Goal: Information Seeking & Learning: Learn about a topic

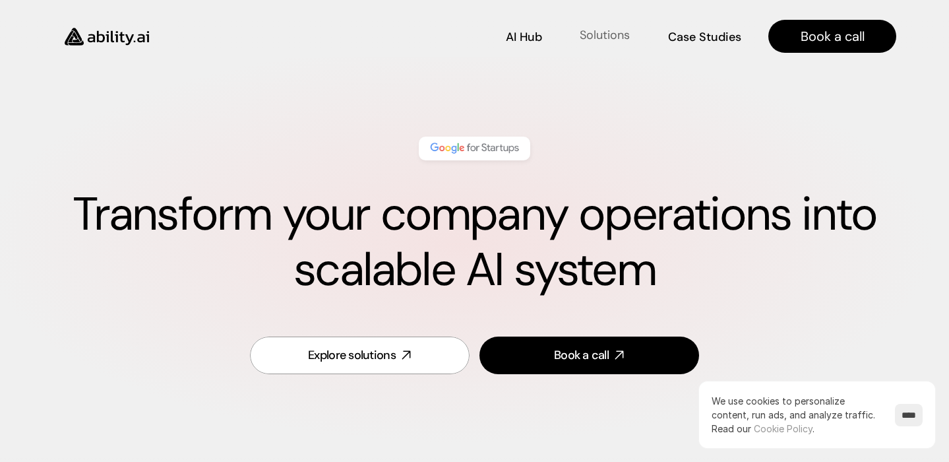
click at [597, 44] on link "Solutions Solutions" at bounding box center [605, 36] width 53 height 23
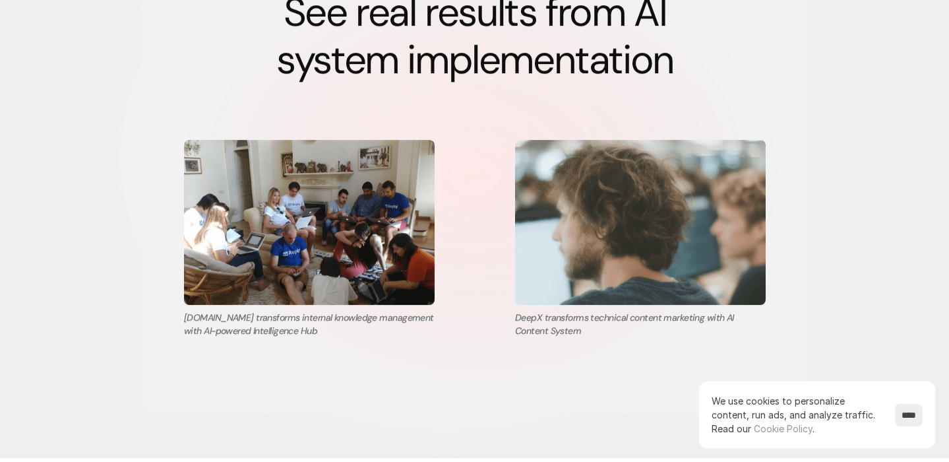
scroll to position [2405, 0]
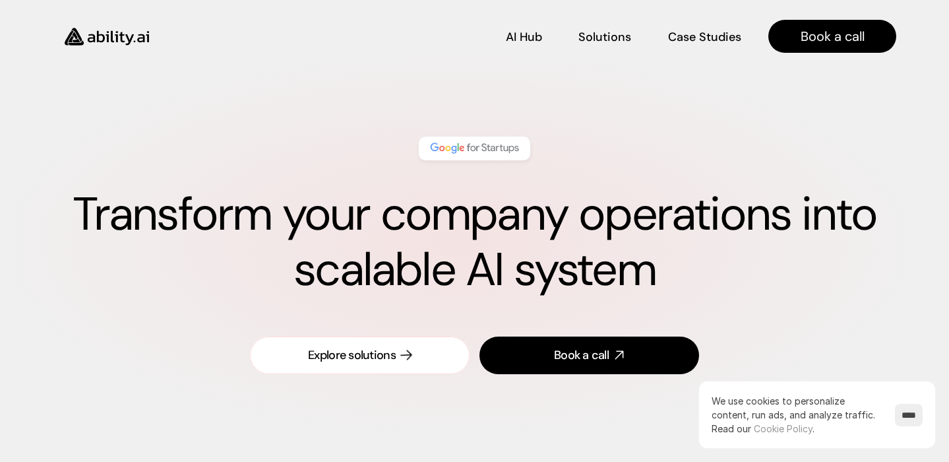
click at [394, 354] on div "Explore solutions" at bounding box center [352, 355] width 88 height 16
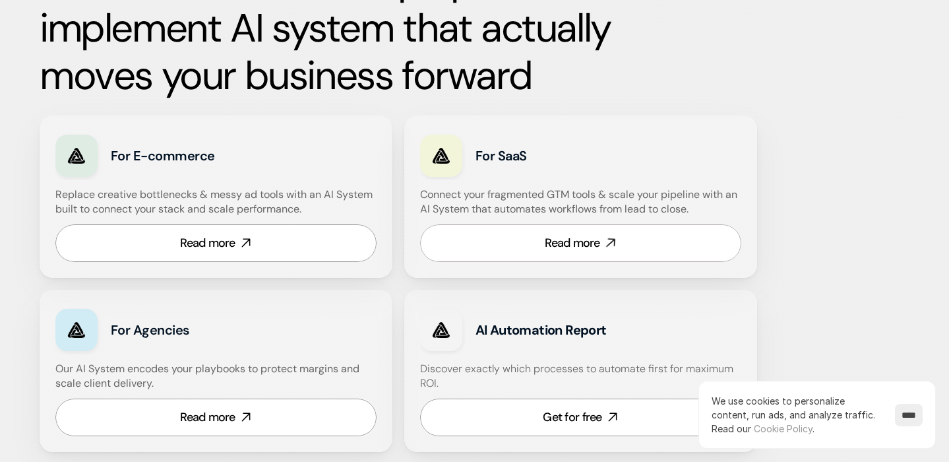
scroll to position [740, 0]
click at [536, 248] on link "Read more" at bounding box center [580, 243] width 321 height 38
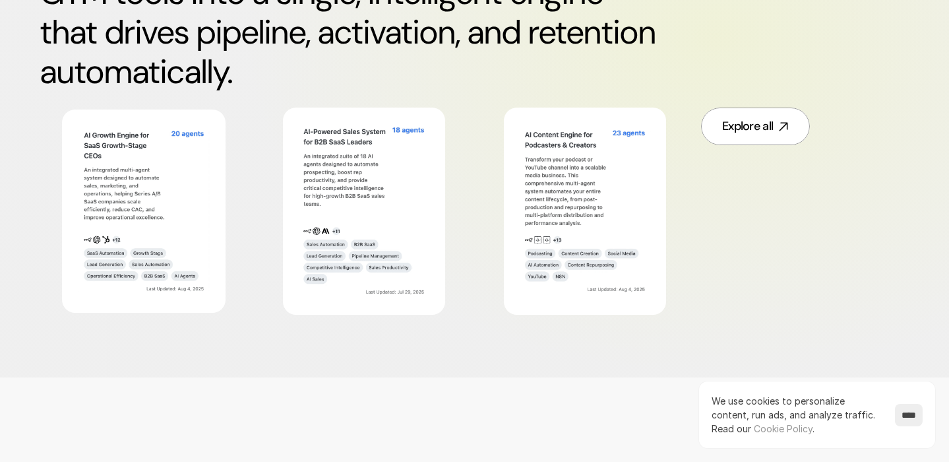
scroll to position [806, 0]
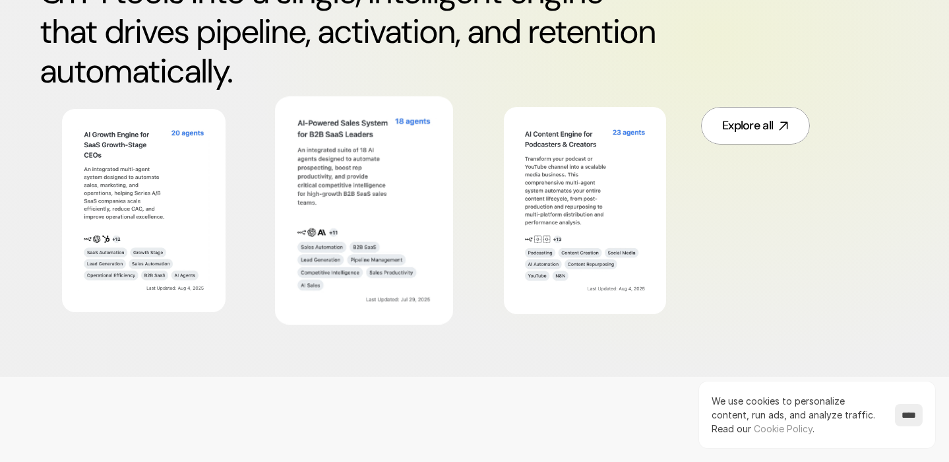
click at [400, 222] on img at bounding box center [364, 209] width 145 height 197
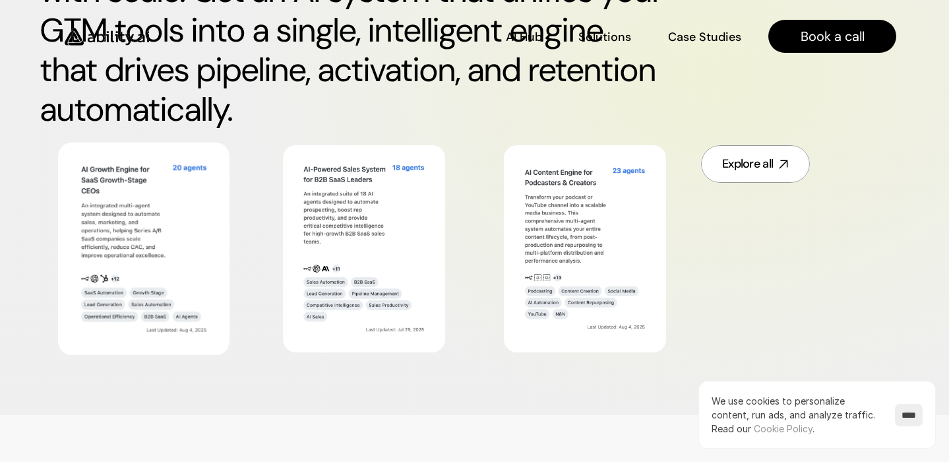
scroll to position [766, 0]
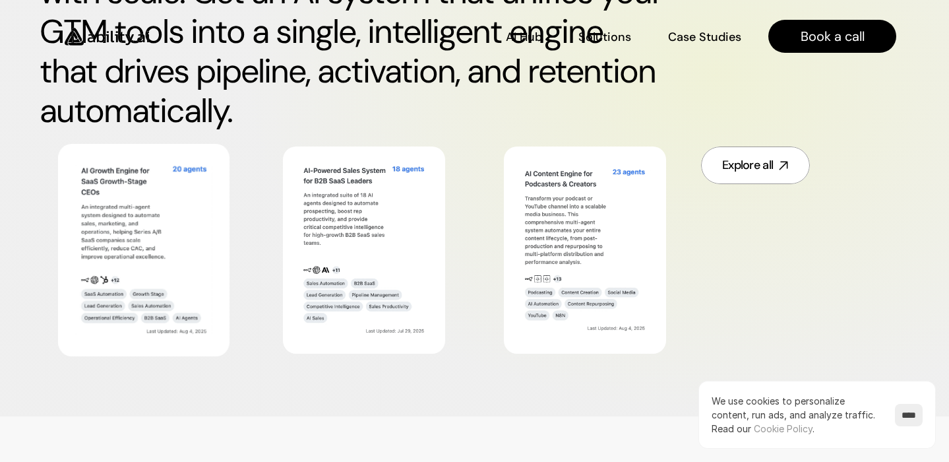
click at [199, 195] on img at bounding box center [144, 249] width 138 height 179
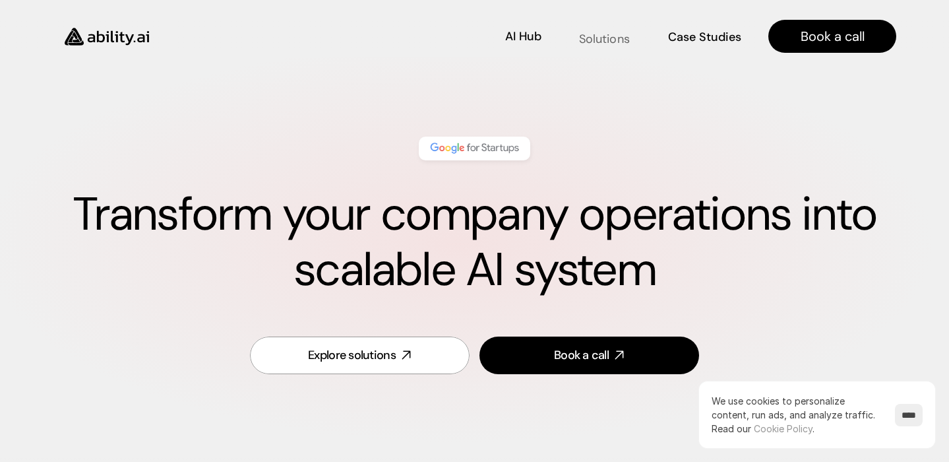
click at [583, 34] on p "Solutions" at bounding box center [604, 38] width 51 height 16
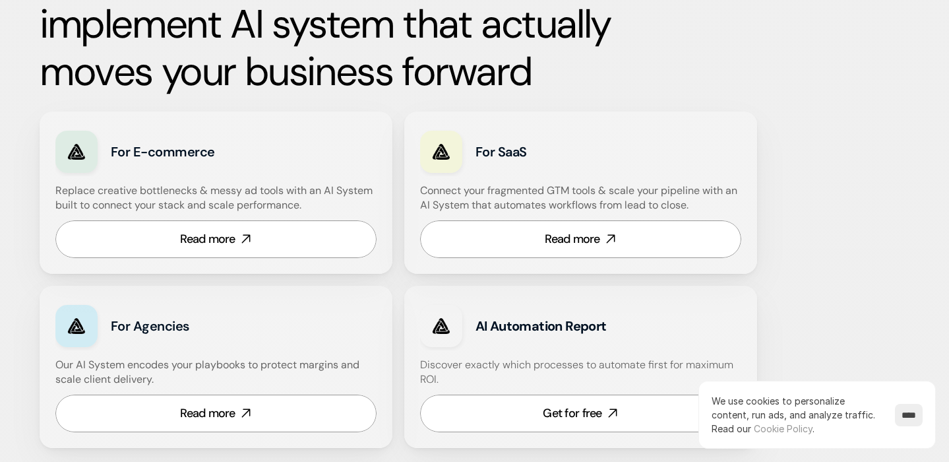
scroll to position [744, 0]
click at [503, 249] on link "Read more" at bounding box center [580, 239] width 321 height 38
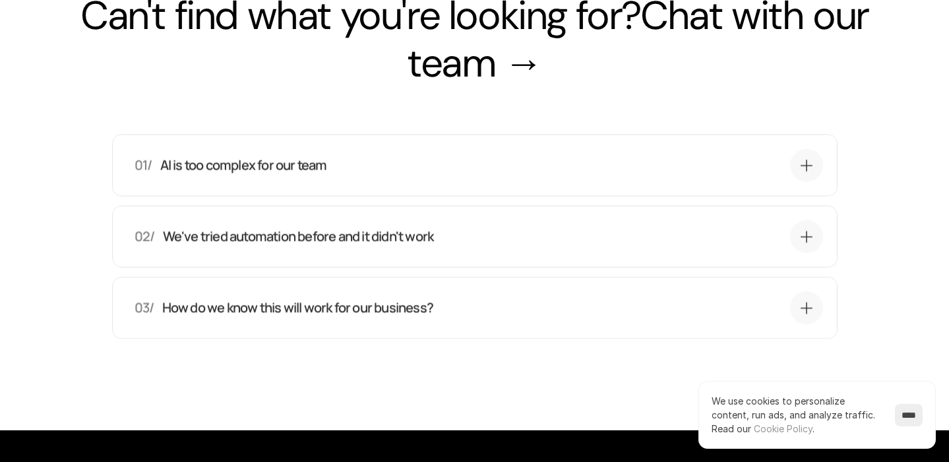
scroll to position [4360, 0]
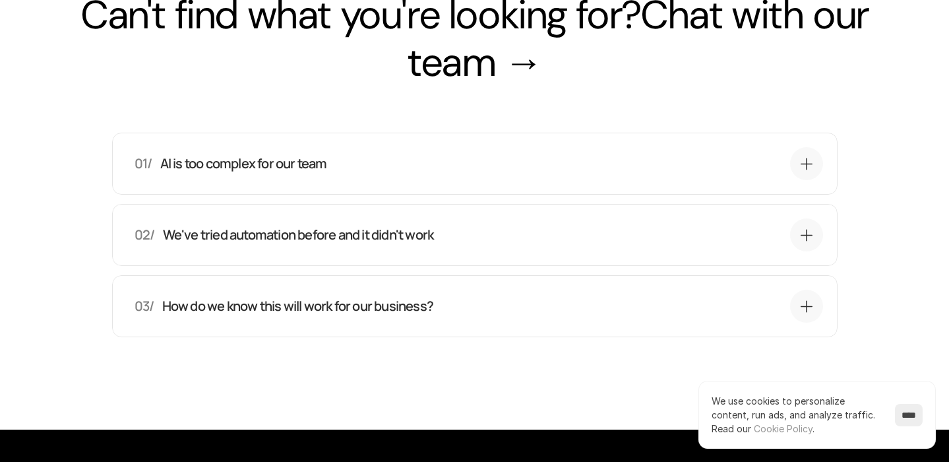
click at [466, 173] on div "01/ AI is too complex for our team" at bounding box center [459, 163] width 649 height 18
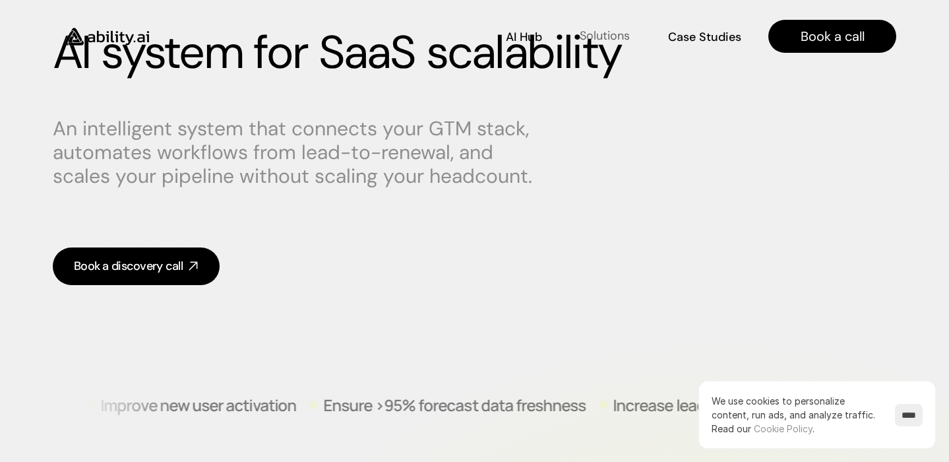
click at [614, 32] on p "Solutions" at bounding box center [605, 35] width 50 height 16
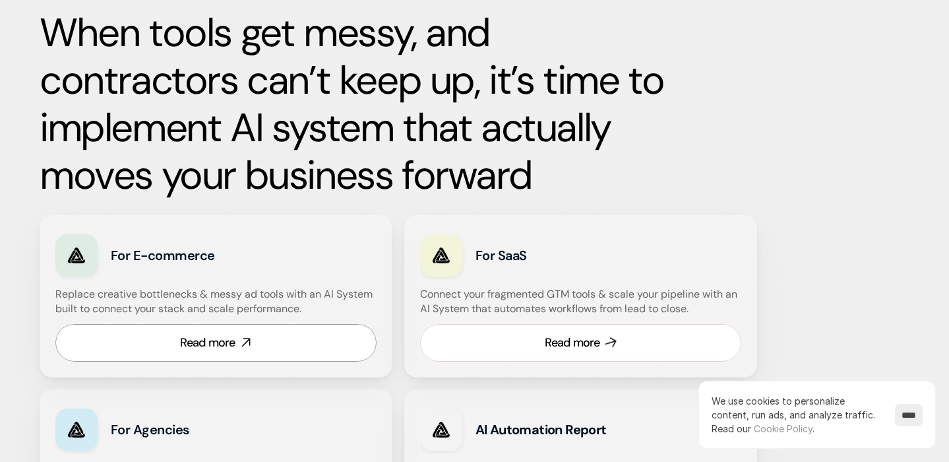
scroll to position [640, 0]
click at [496, 282] on div "For SaaS Connect your fragmented GTM tools & scale your pipeline with an AI Sys…" at bounding box center [580, 295] width 353 height 162
click at [508, 338] on link "Read more" at bounding box center [580, 342] width 321 height 38
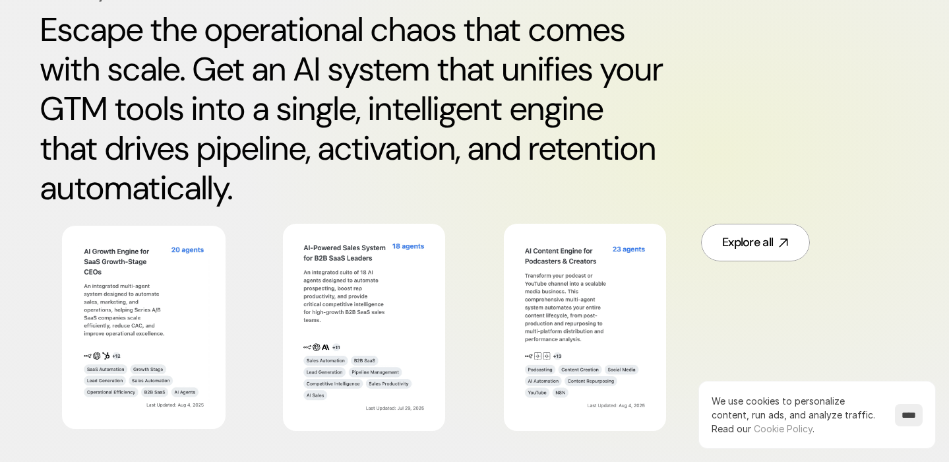
scroll to position [689, 0]
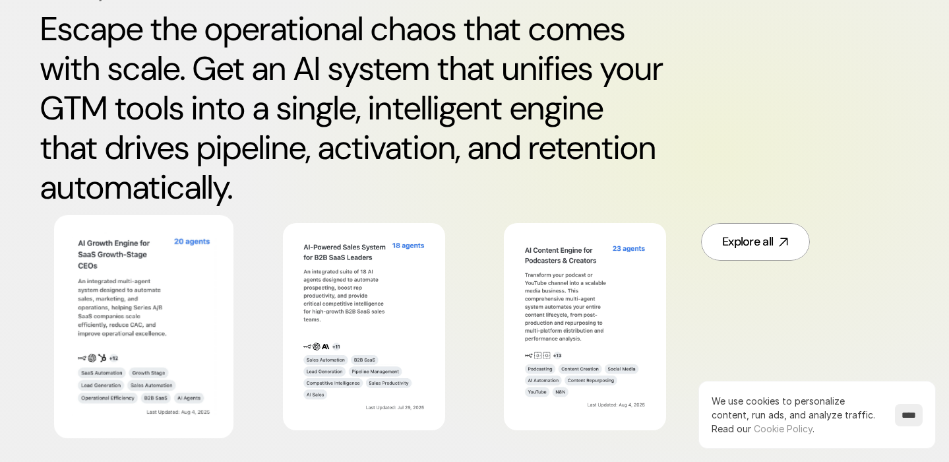
click at [197, 307] on img at bounding box center [143, 326] width 145 height 189
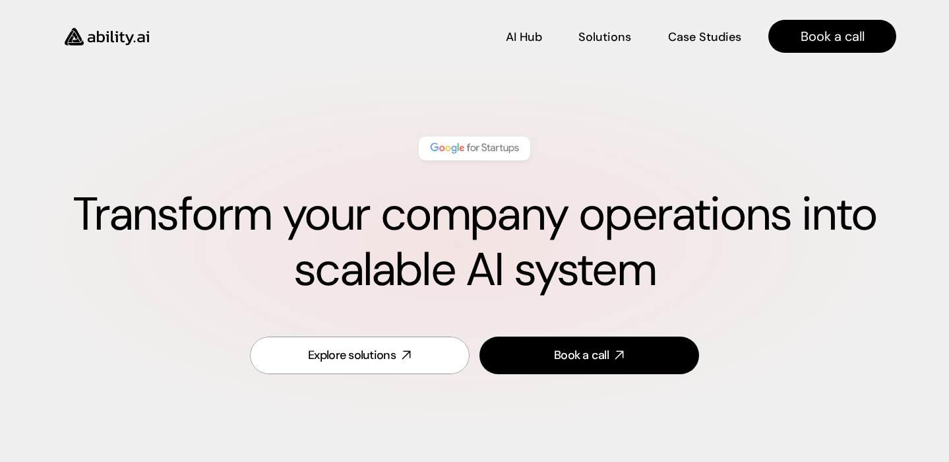
scroll to position [548, 0]
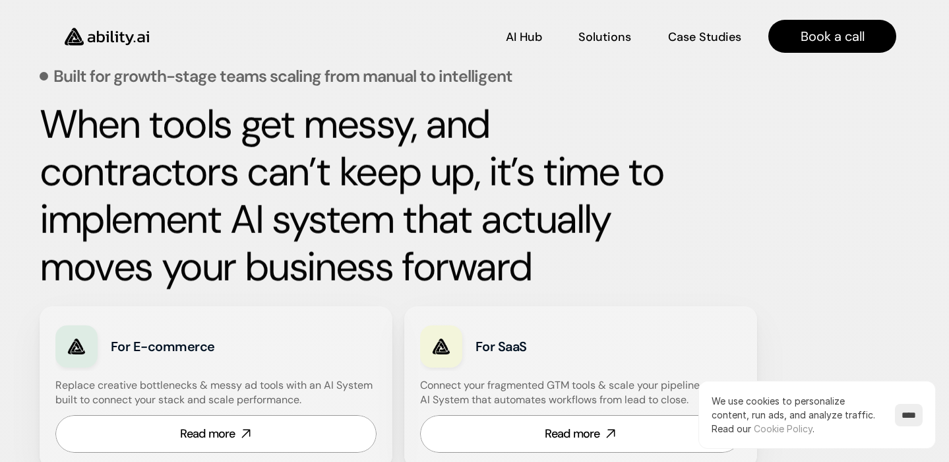
click at [141, 38] on img at bounding box center [107, 37] width 108 height 42
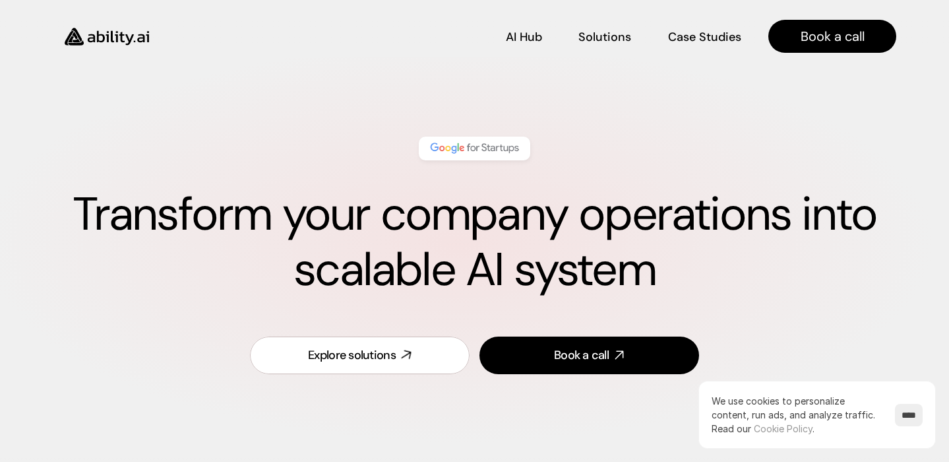
click at [418, 360] on link "Explore solutions" at bounding box center [360, 355] width 220 height 38
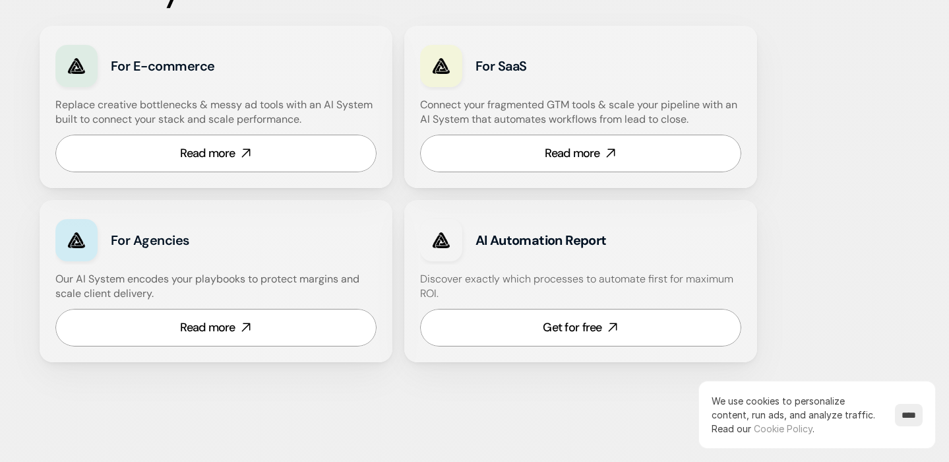
scroll to position [829, 0]
click at [517, 162] on link "Read more" at bounding box center [580, 153] width 321 height 38
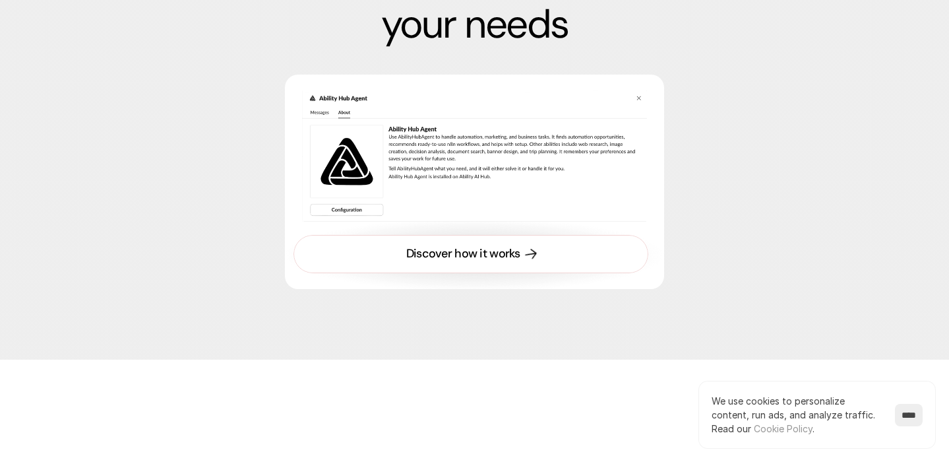
scroll to position [3901, 0]
click at [465, 261] on div "Discover how it works" at bounding box center [463, 253] width 114 height 16
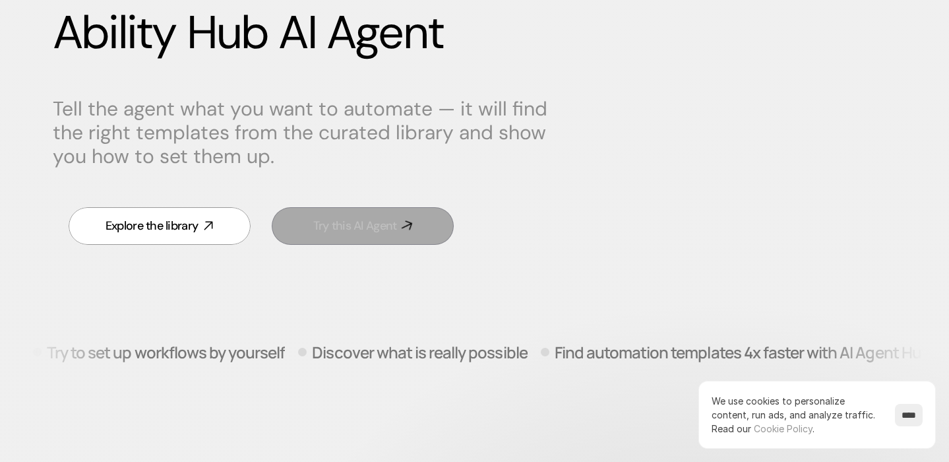
scroll to position [183, 0]
click at [353, 232] on div "Try this AI Agent" at bounding box center [355, 225] width 84 height 16
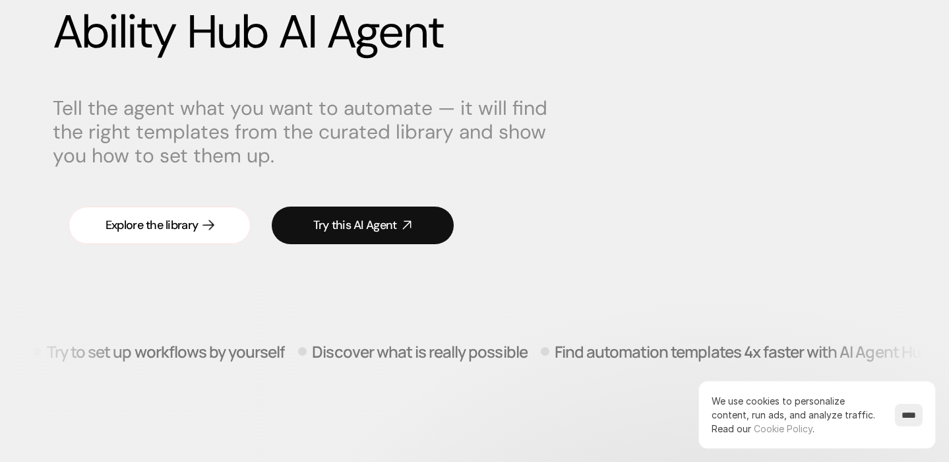
click at [217, 219] on link "Explore the library" at bounding box center [160, 226] width 182 height 38
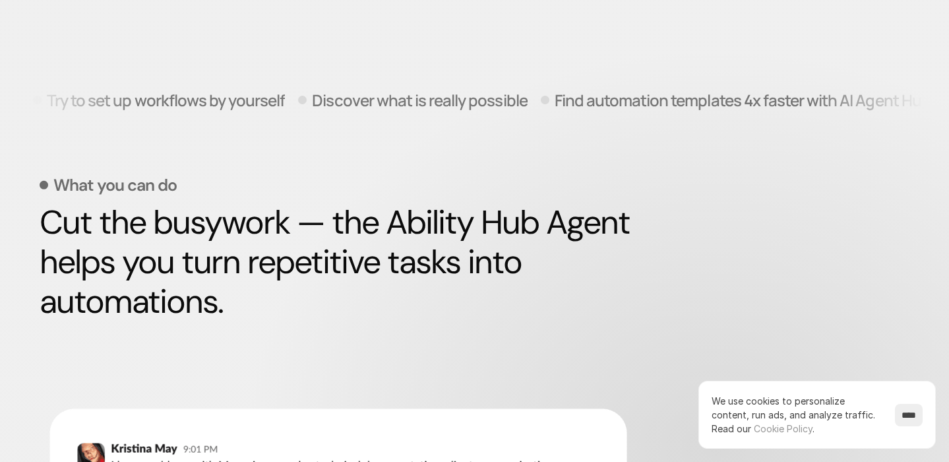
scroll to position [435, 0]
